Goal: Information Seeking & Learning: Learn about a topic

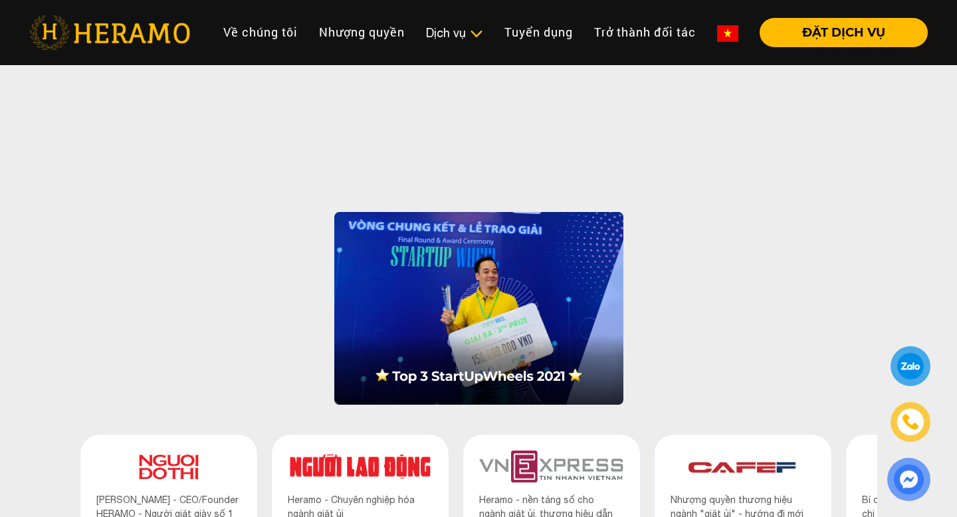
scroll to position [1083, 0]
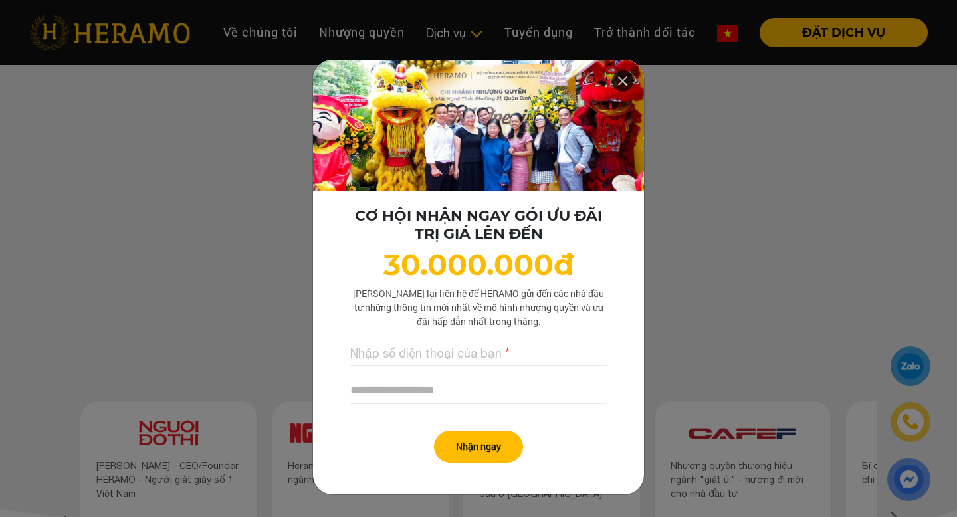
click at [622, 81] on icon at bounding box center [623, 81] width 16 height 24
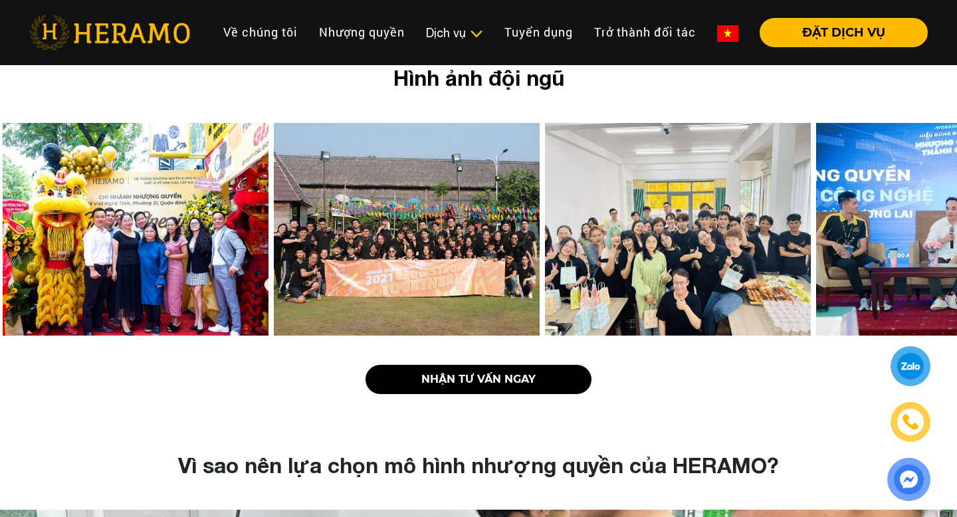
scroll to position [2432, 0]
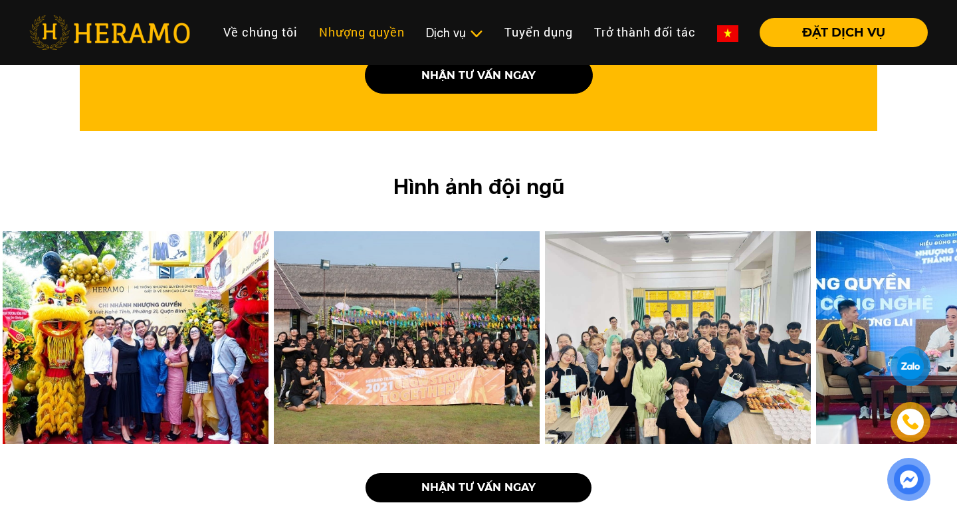
click at [367, 31] on link "Nhượng quyền" at bounding box center [361, 32] width 107 height 29
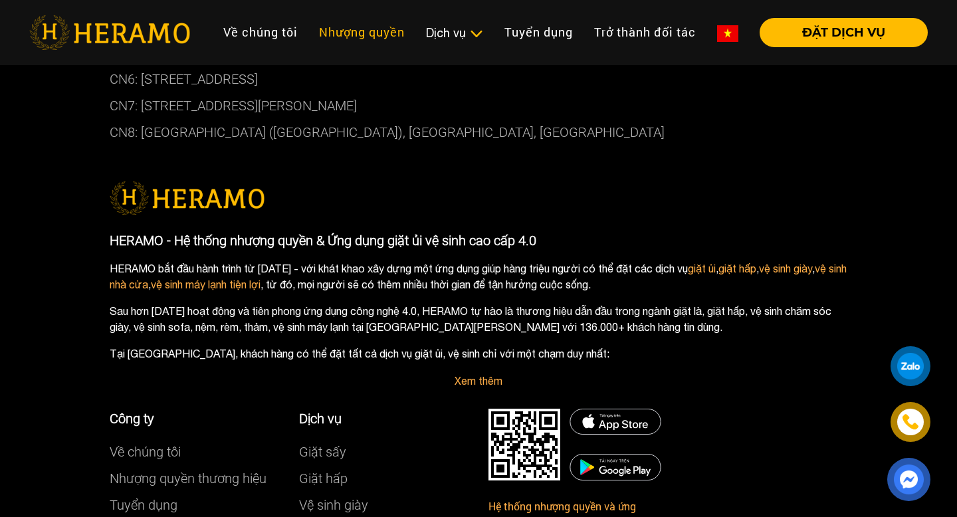
scroll to position [7643, 0]
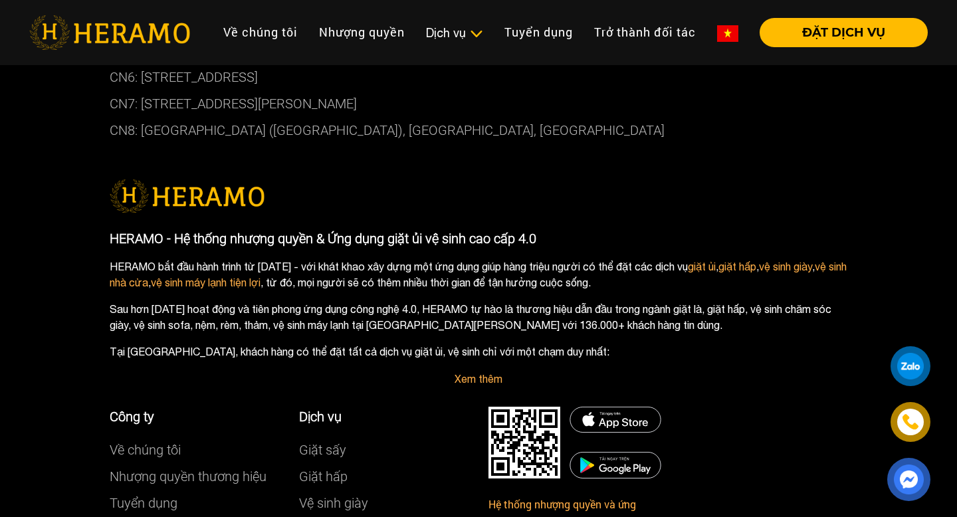
click at [921, 369] on div at bounding box center [910, 366] width 29 height 29
click at [902, 480] on img at bounding box center [909, 479] width 30 height 29
click at [639, 259] on p "HERAMO bắt đầu hành trình từ [DATE] - với khát khao xây dựng một ứng dụng giúp …" at bounding box center [479, 275] width 738 height 32
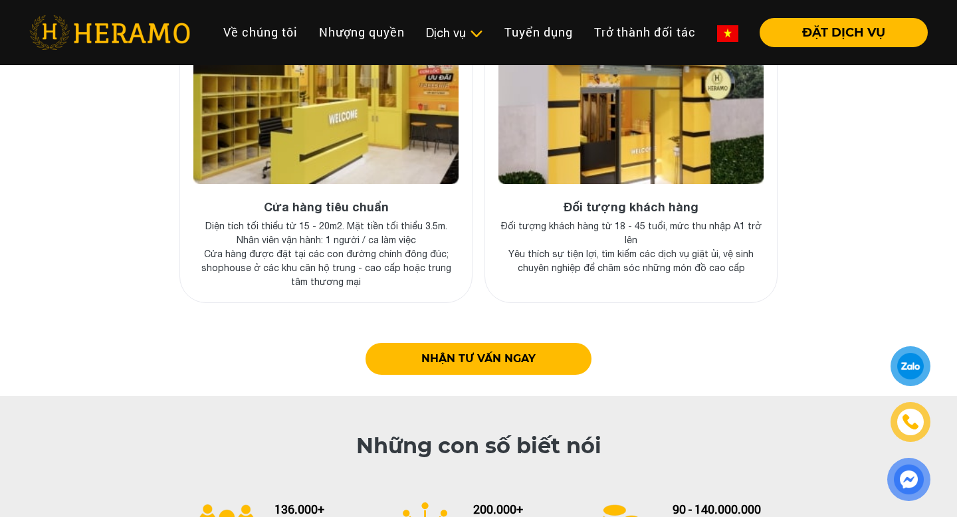
scroll to position [4954, 0]
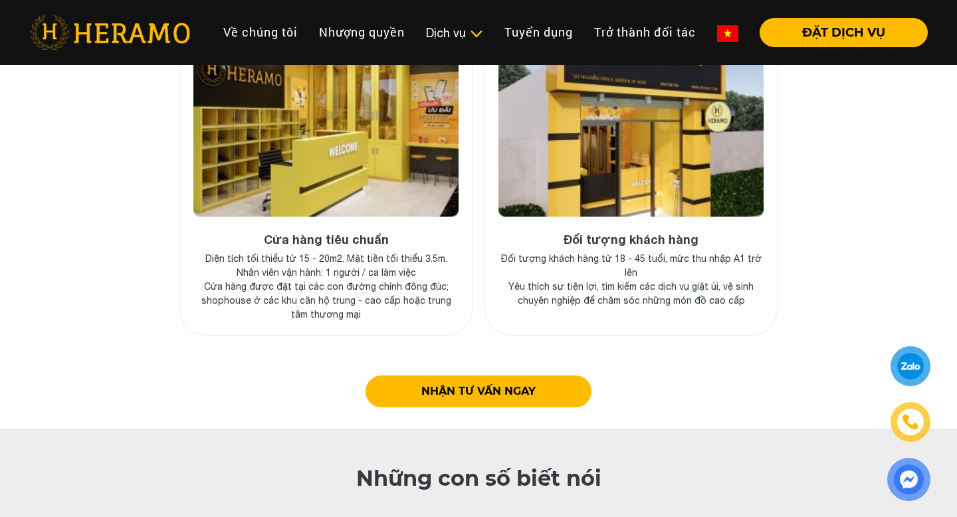
click at [531, 375] on link "NHẬN TƯ VẤN NGAY" at bounding box center [478, 391] width 226 height 32
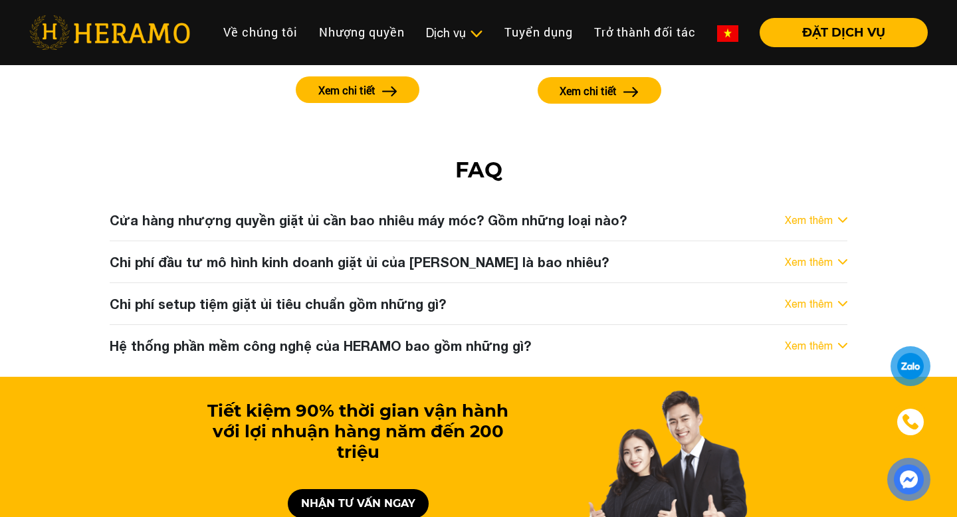
scroll to position [6843, 0]
